Goal: Use online tool/utility: Use online tool/utility

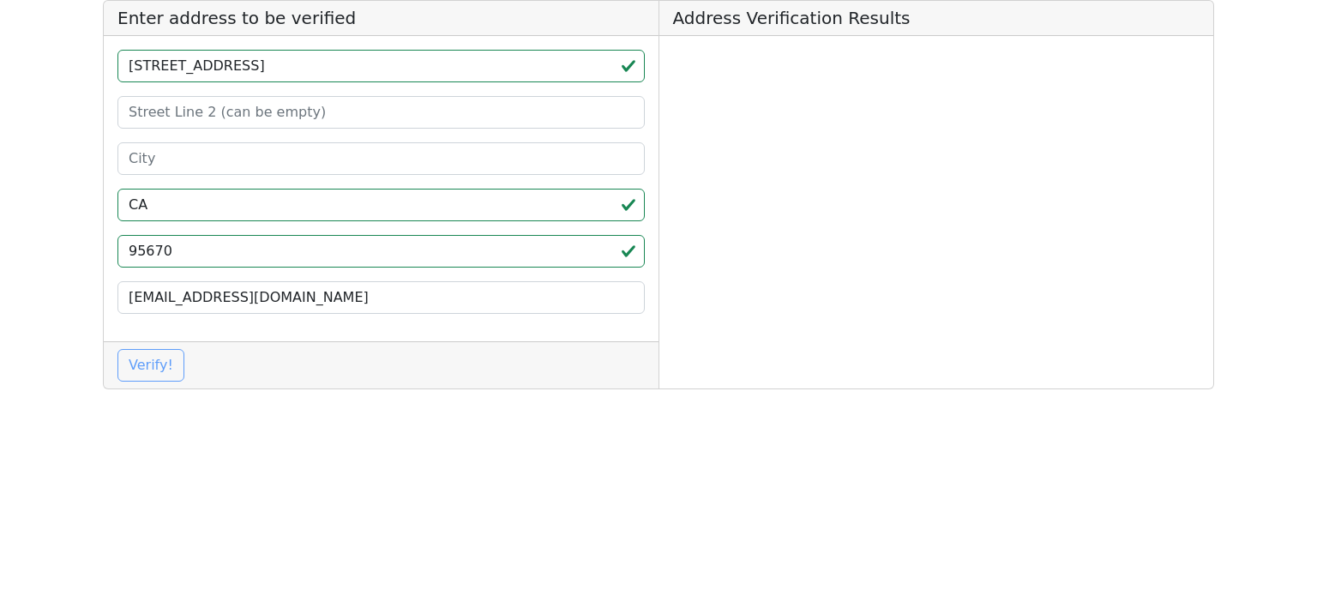
type input "CA"
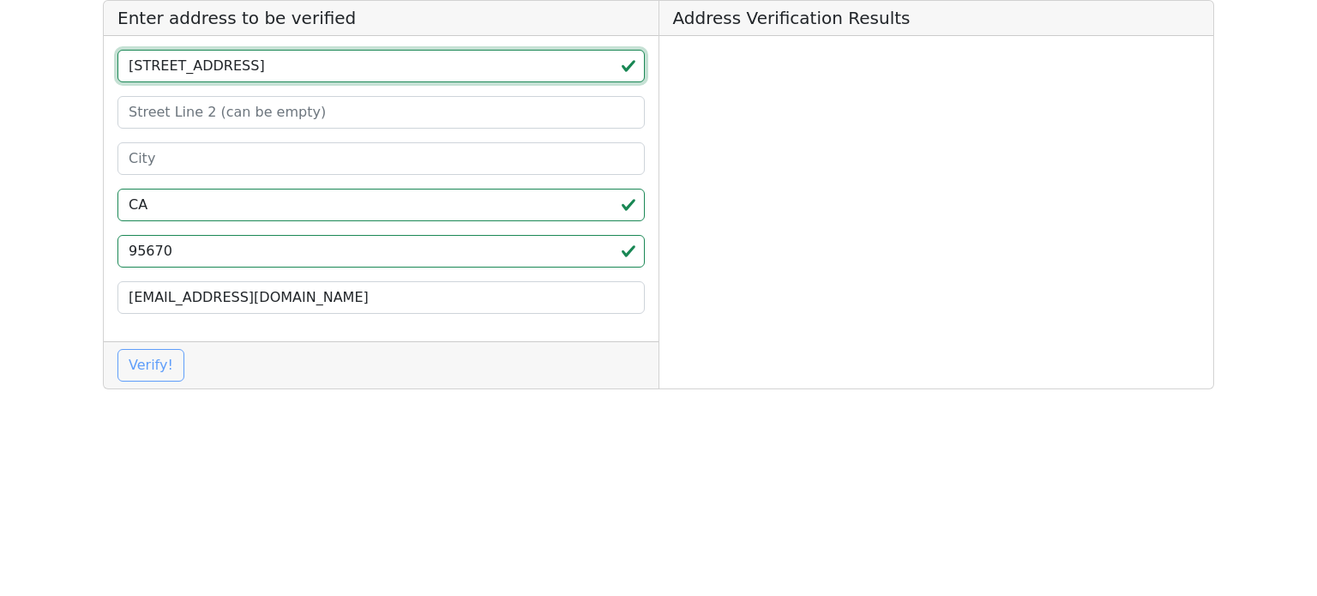
drag, startPoint x: 370, startPoint y: 69, endPoint x: 332, endPoint y: 74, distance: 38.8
click at [332, 74] on input "[STREET_ADDRESS]" at bounding box center [380, 66] width 527 height 33
click at [373, 69] on input "[STREET_ADDRESS]" at bounding box center [380, 66] width 527 height 33
drag, startPoint x: 376, startPoint y: 69, endPoint x: 279, endPoint y: 76, distance: 97.2
click at [279, 76] on input "[STREET_ADDRESS]" at bounding box center [380, 66] width 527 height 33
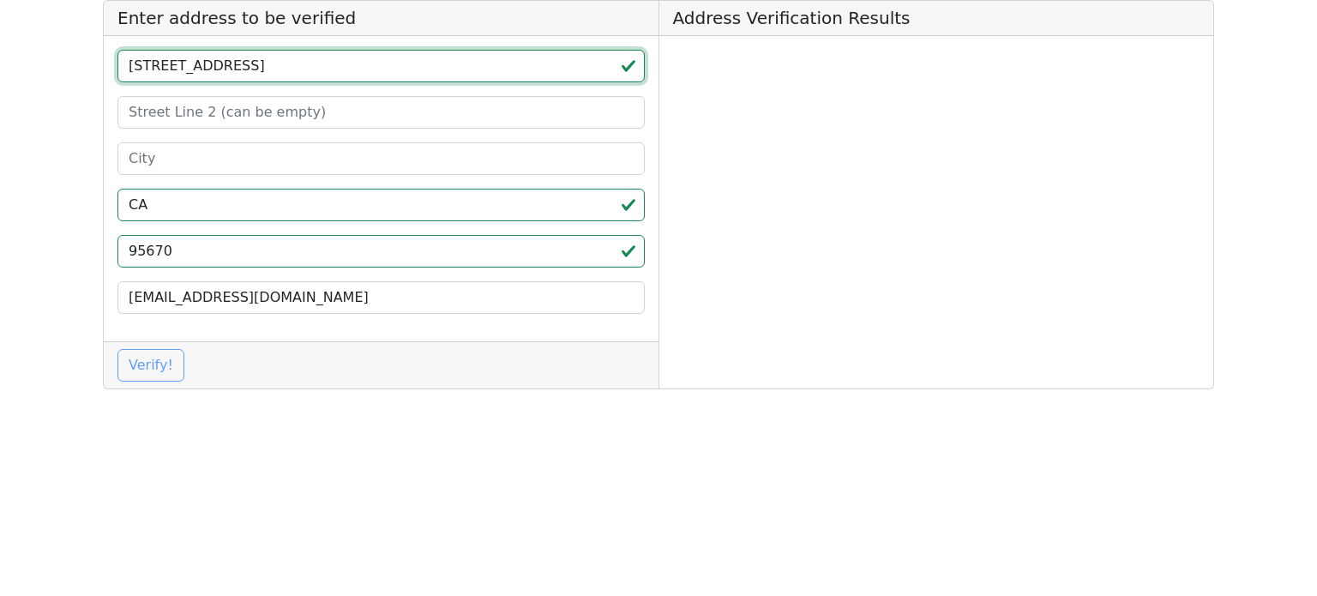
type input "[STREET_ADDRESS]"
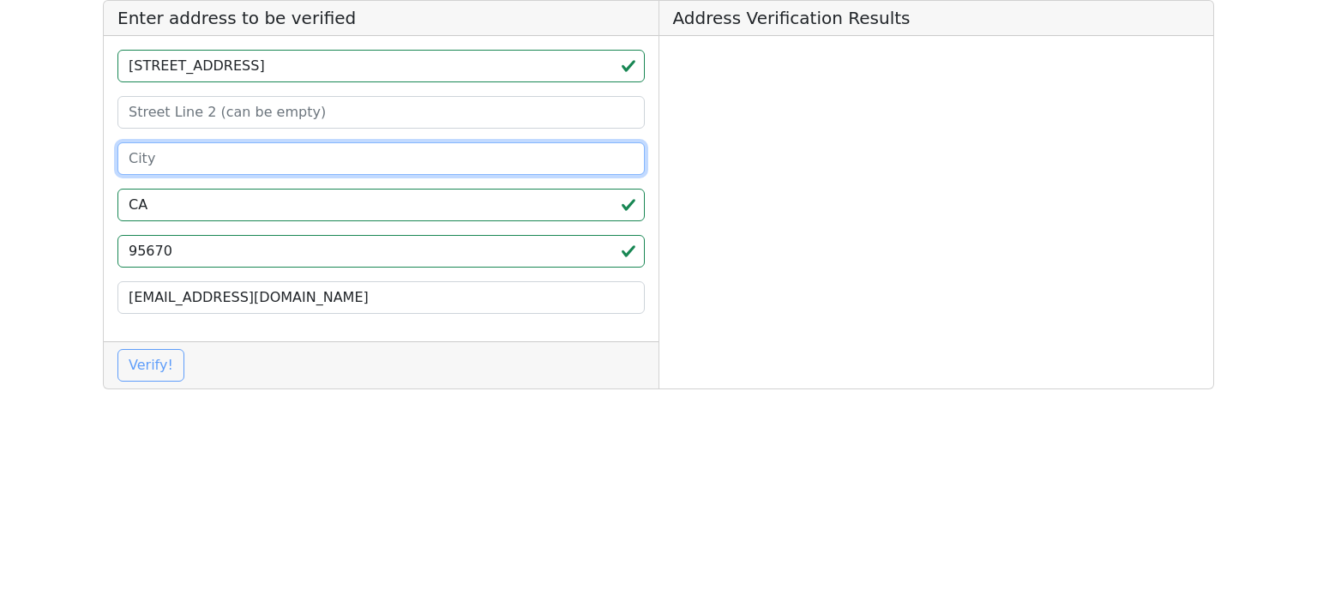
click at [259, 142] on input at bounding box center [380, 158] width 527 height 33
paste input "[GEOGRAPHIC_DATA][PERSON_NAME]"
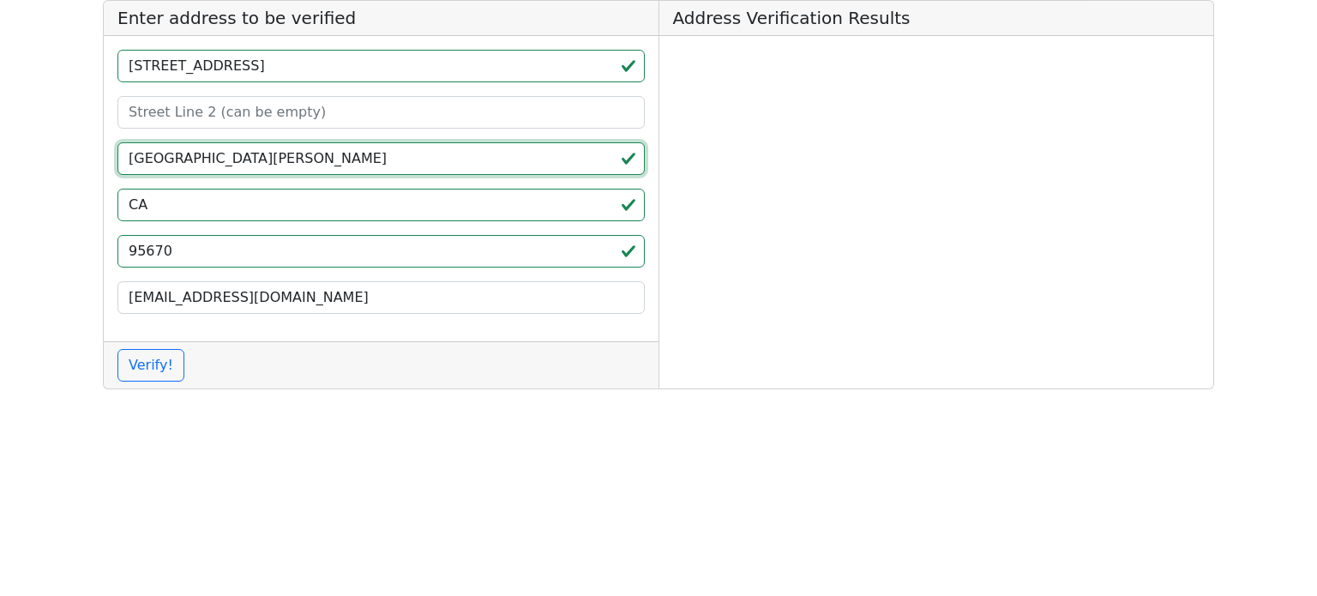
type input "[GEOGRAPHIC_DATA][PERSON_NAME]"
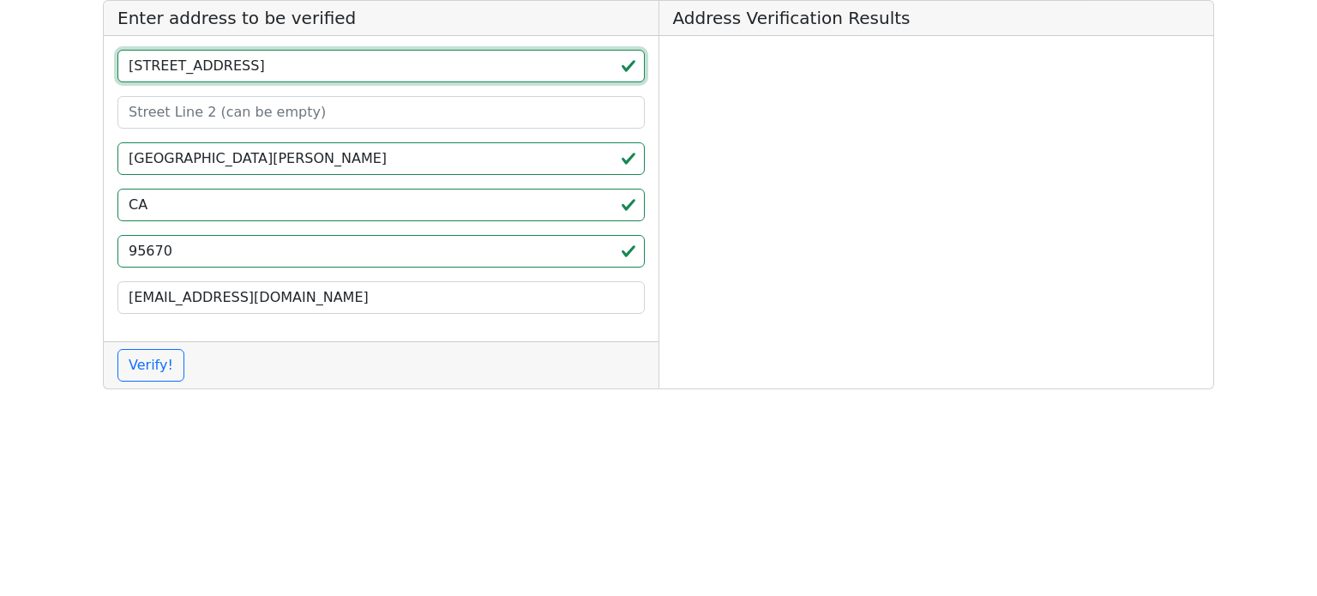
drag, startPoint x: 272, startPoint y: 72, endPoint x: 239, endPoint y: 72, distance: 32.6
click at [239, 72] on input "[STREET_ADDRESS]" at bounding box center [380, 66] width 527 height 33
type input "[STREET_ADDRESS]"
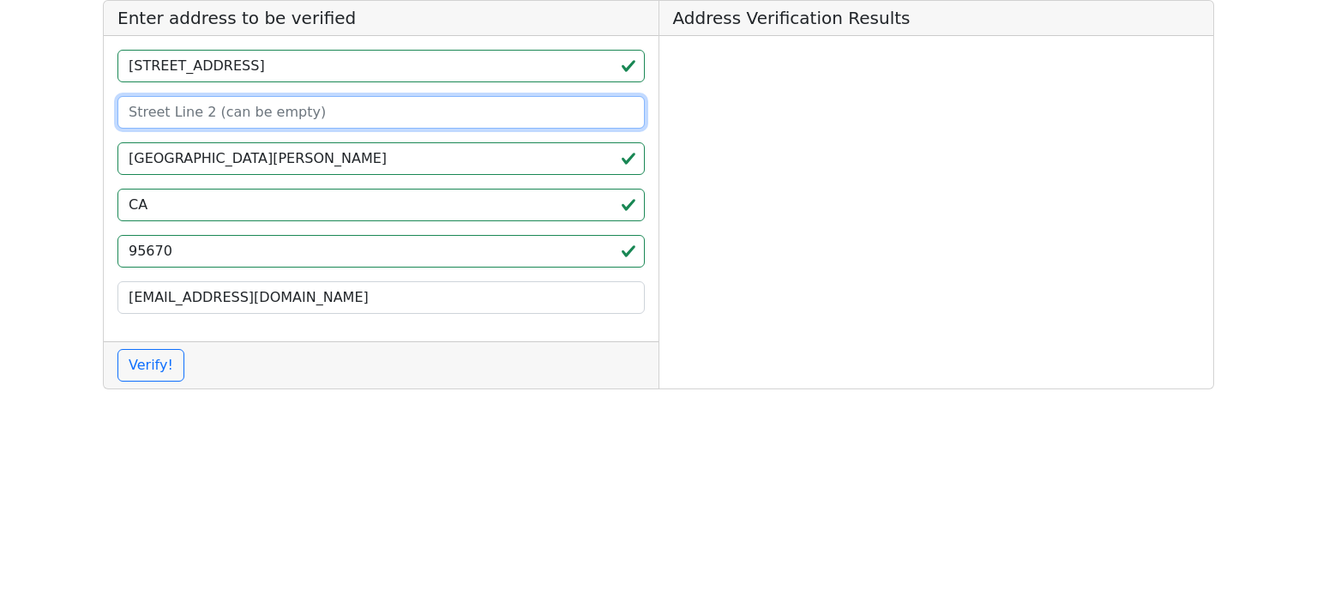
click at [243, 123] on input at bounding box center [380, 112] width 527 height 33
paste input "unit B"
type input "unit B"
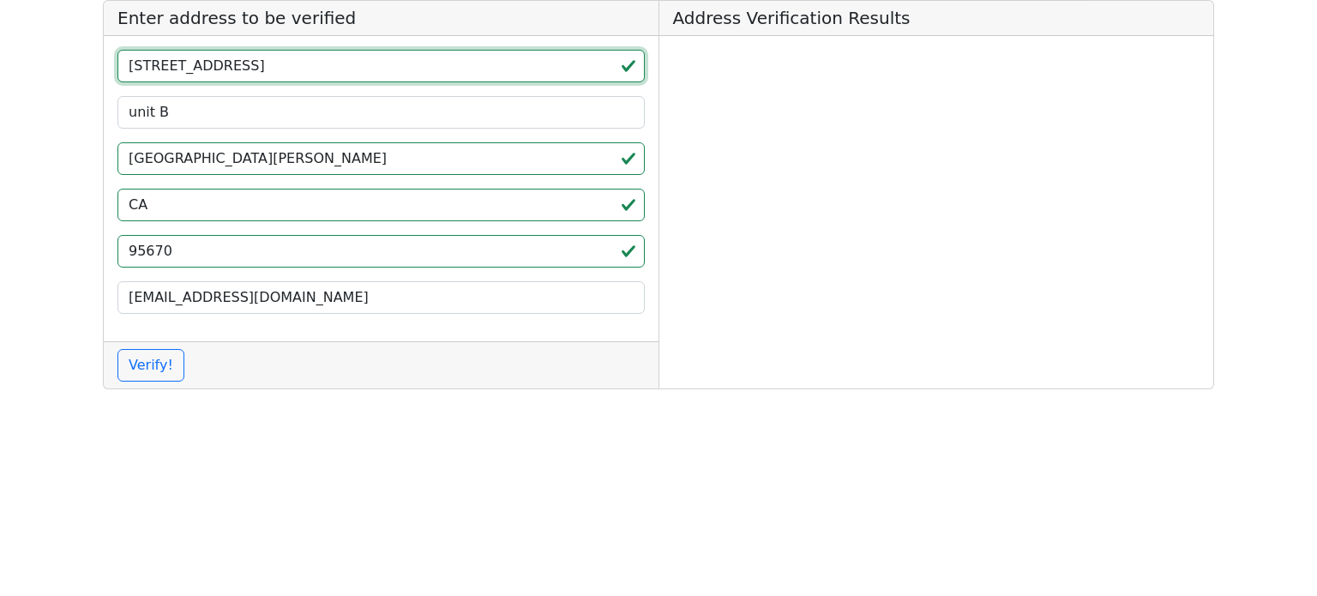
drag, startPoint x: 235, startPoint y: 76, endPoint x: 305, endPoint y: 75, distance: 70.3
click at [305, 75] on input "[STREET_ADDRESS]" at bounding box center [380, 66] width 527 height 33
drag, startPoint x: 238, startPoint y: 68, endPoint x: 302, endPoint y: 72, distance: 63.6
click at [300, 69] on input "[STREET_ADDRESS]" at bounding box center [380, 66] width 527 height 33
type input "[STREET_ADDRESS]"
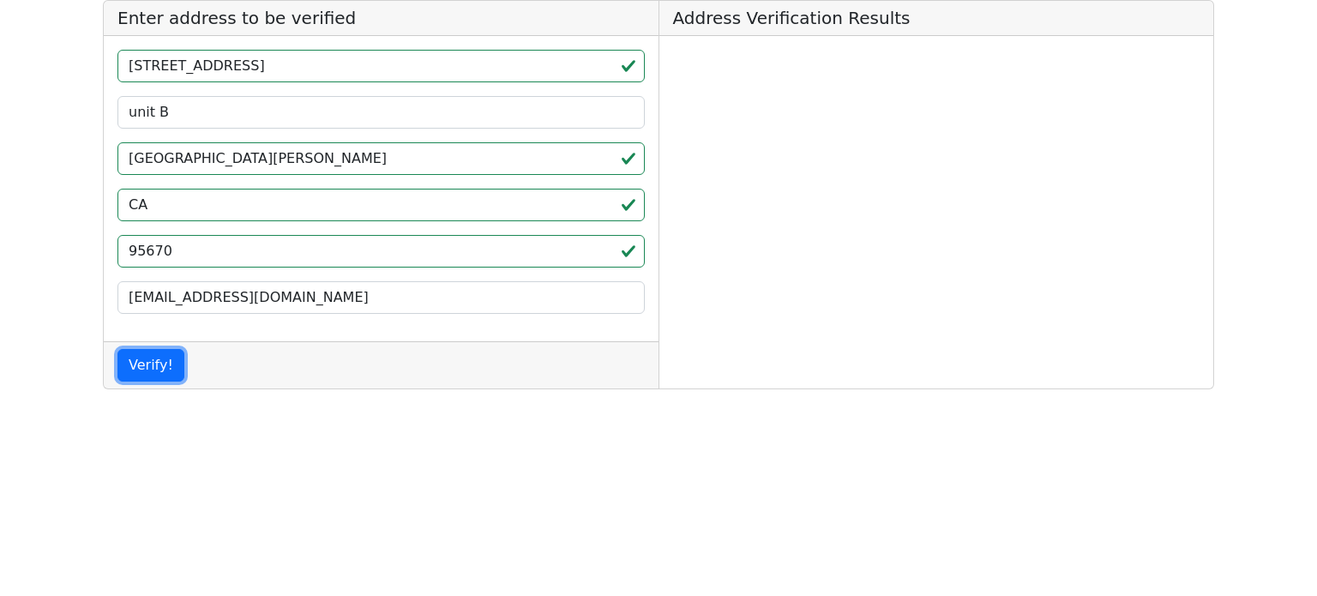
click at [117, 349] on button "Verify!" at bounding box center [150, 365] width 67 height 33
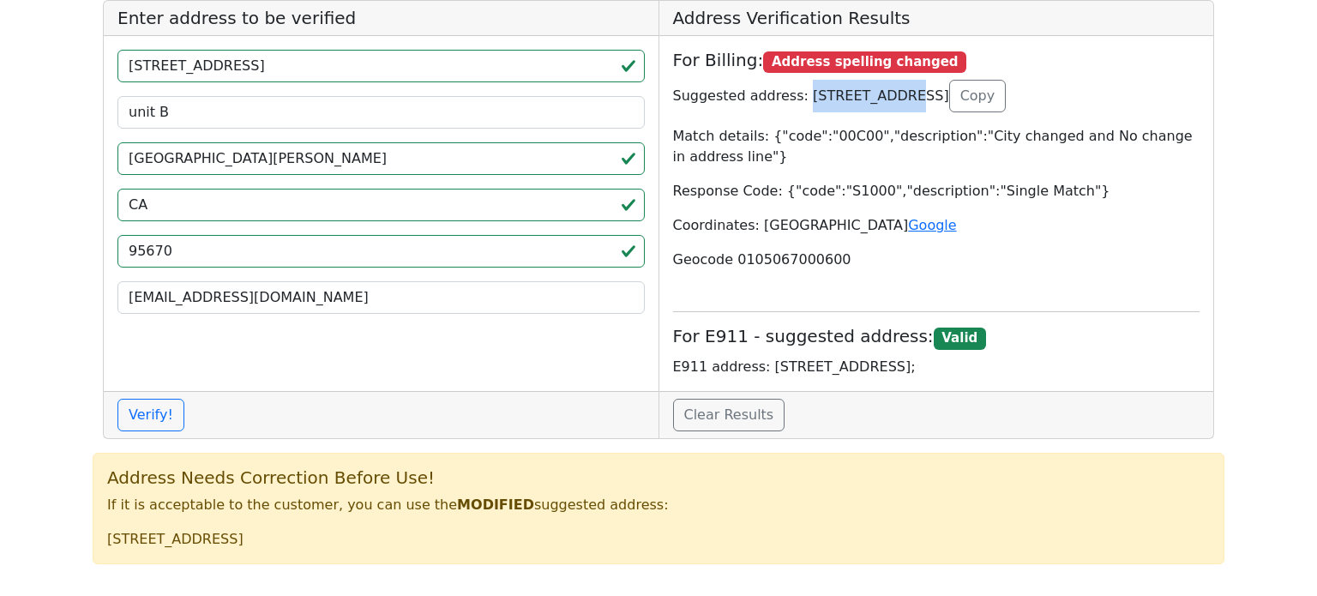
copy p "[STREET_ADDRESS]"
drag, startPoint x: 887, startPoint y: 99, endPoint x: 793, endPoint y: 93, distance: 93.6
click at [793, 93] on p "Suggested address: [STREET_ADDRESS] Copy" at bounding box center [936, 96] width 527 height 33
drag, startPoint x: 912, startPoint y: 95, endPoint x: 795, endPoint y: 13, distance: 143.4
click at [893, 98] on p "Suggested address: [STREET_ADDRESS] Copy" at bounding box center [936, 96] width 527 height 33
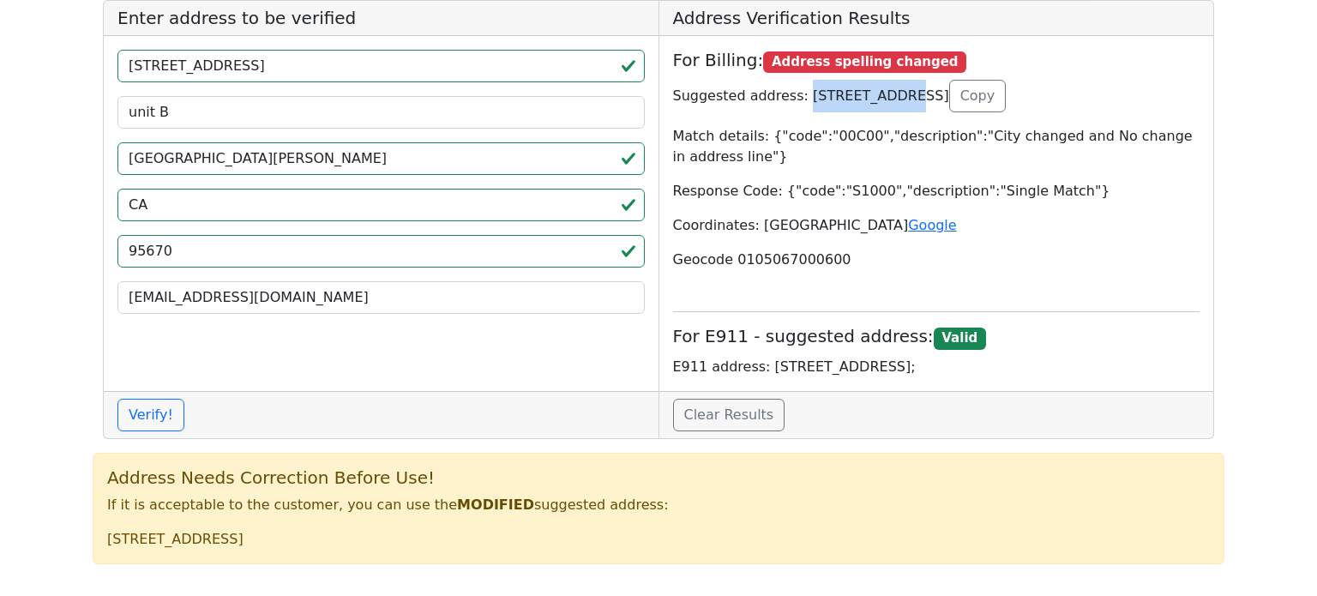
copy p "# B"
drag, startPoint x: 988, startPoint y: 95, endPoint x: 916, endPoint y: 98, distance: 72.1
click at [916, 98] on p "Suggested address: [STREET_ADDRESS] Copy" at bounding box center [936, 96] width 527 height 33
copy p "GOLD RIVER"
